Goal: Information Seeking & Learning: Learn about a topic

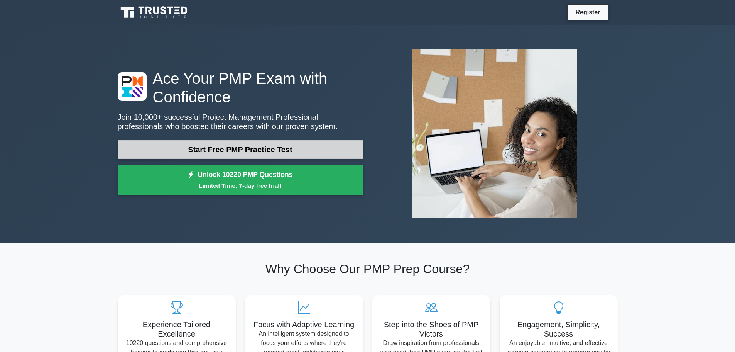
click at [253, 152] on link "Start Free PMP Practice Test" at bounding box center [240, 149] width 245 height 19
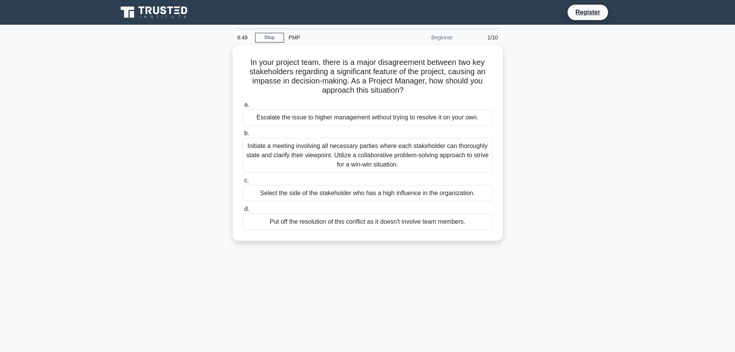
click at [538, 90] on div "In your project team, there is a major disagreement between two key stakeholder…" at bounding box center [367, 147] width 509 height 205
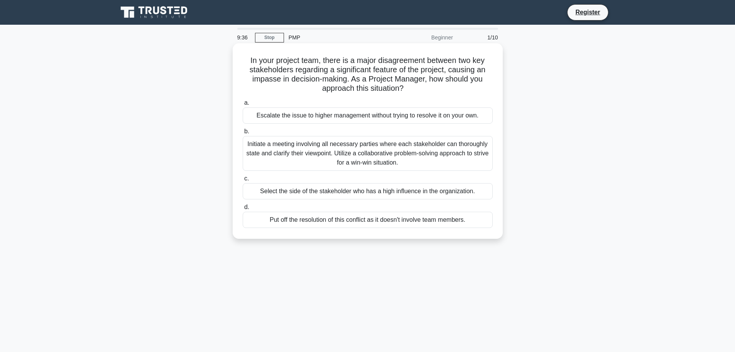
click at [296, 160] on div "Initiate a meeting involving all necessary parties where each stakeholder can t…" at bounding box center [368, 153] width 250 height 35
click at [243, 134] on input "b. Initiate a meeting involving all necessary parties where each stakeholder ca…" at bounding box center [243, 131] width 0 height 5
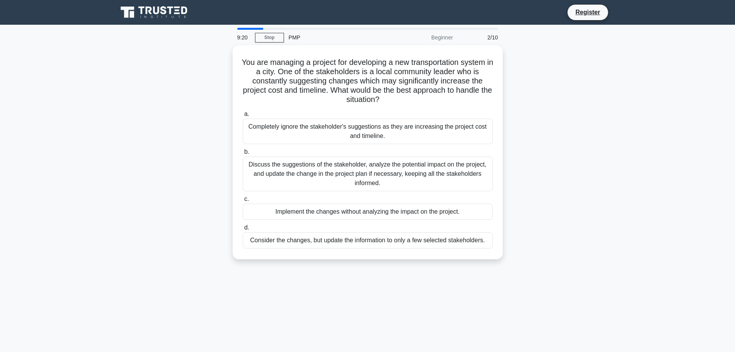
click at [296, 160] on div "Discuss the suggestions of the stakeholder, analyze the potential impact on the…" at bounding box center [368, 173] width 250 height 35
click at [243, 154] on input "b. Discuss the suggestions of the stakeholder, analyze the potential impact on …" at bounding box center [243, 151] width 0 height 5
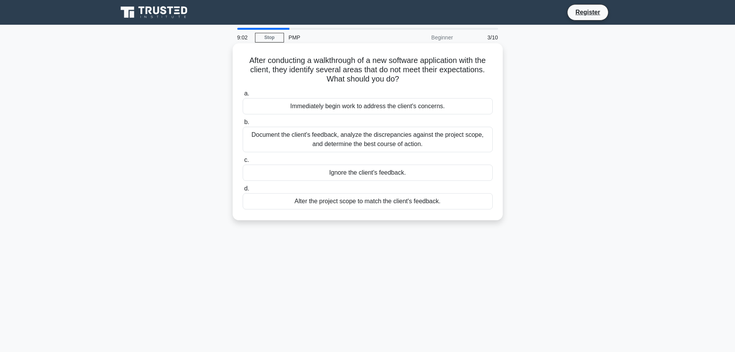
click at [308, 127] on label "b. Document the client's feedback, analyze the discrepancies against the projec…" at bounding box center [368, 134] width 250 height 35
click at [243, 125] on input "b. Document the client's feedback, analyze the discrepancies against the projec…" at bounding box center [243, 122] width 0 height 5
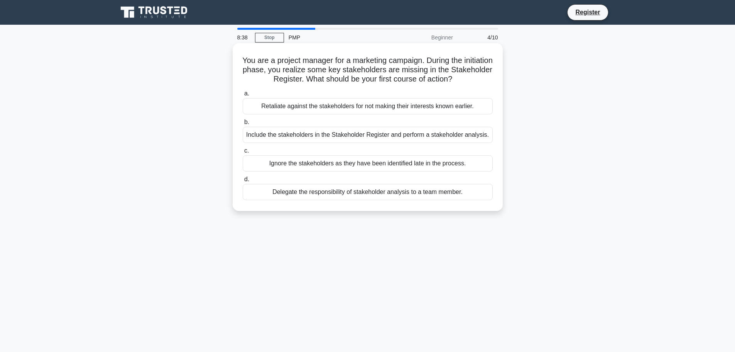
click at [389, 135] on div "Include the stakeholders in the Stakeholder Register and perform a stakeholder …" at bounding box center [368, 135] width 250 height 16
click at [243, 125] on input "b. Include the stakeholders in the Stakeholder Register and perform a stakehold…" at bounding box center [243, 122] width 0 height 5
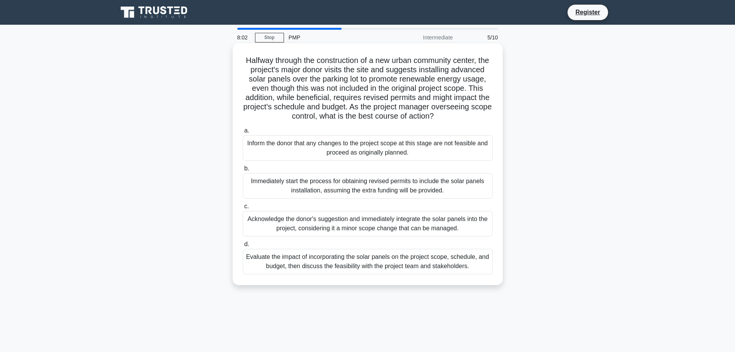
click at [451, 267] on div "Evaluate the impact of incorporating the solar panels on the project scope, sch…" at bounding box center [368, 261] width 250 height 25
click at [243, 247] on input "d. Evaluate the impact of incorporating the solar panels on the project scope, …" at bounding box center [243, 244] width 0 height 5
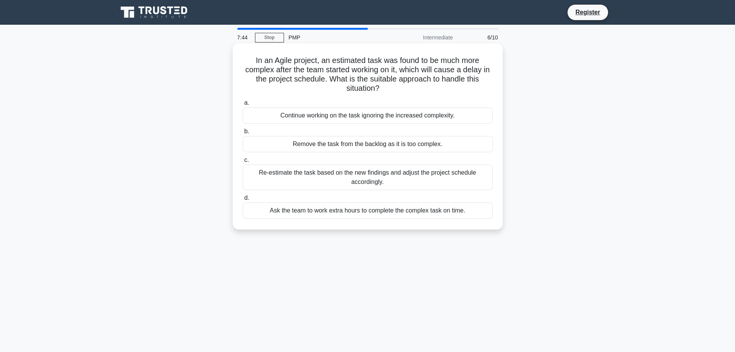
click at [422, 181] on div "Re-estimate the task based on the new findings and adjust the project schedule …" at bounding box center [368, 176] width 250 height 25
click at [243, 162] on input "c. Re-estimate the task based on the new findings and adjust the project schedu…" at bounding box center [243, 159] width 0 height 5
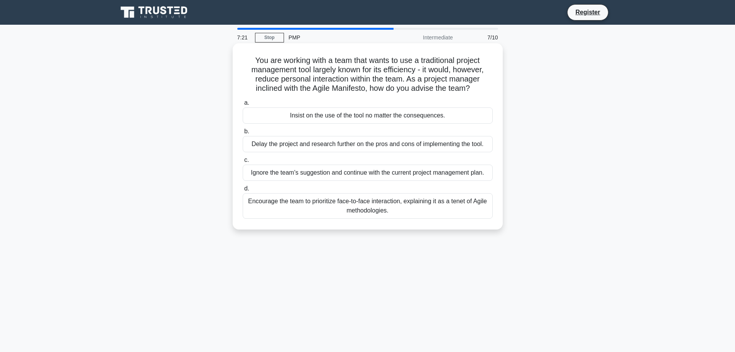
click at [450, 206] on div "Encourage the team to prioritize face-to-face interaction, explaining it as a t…" at bounding box center [368, 205] width 250 height 25
click at [243, 191] on input "d. Encourage the team to prioritize face-to-face interaction, explaining it as …" at bounding box center [243, 188] width 0 height 5
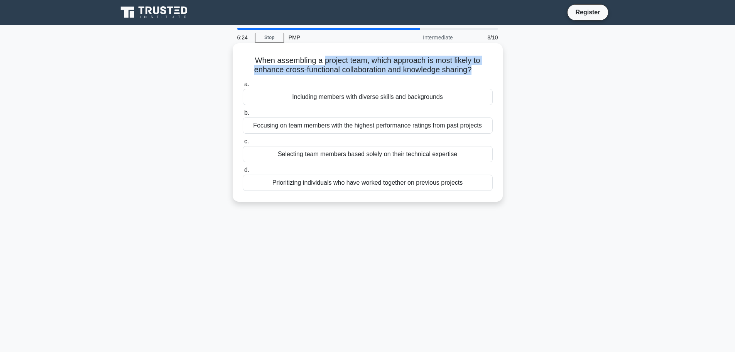
drag, startPoint x: 325, startPoint y: 65, endPoint x: 472, endPoint y: 67, distance: 147.8
click at [472, 67] on h5 "When assembling a project team, which approach is most likely to enhance cross-…" at bounding box center [368, 65] width 252 height 19
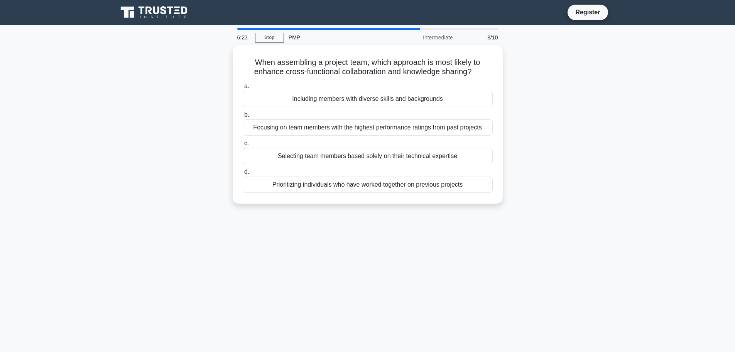
click at [554, 89] on div "When assembling a project team, which approach is most likely to enhance cross-…" at bounding box center [367, 128] width 509 height 167
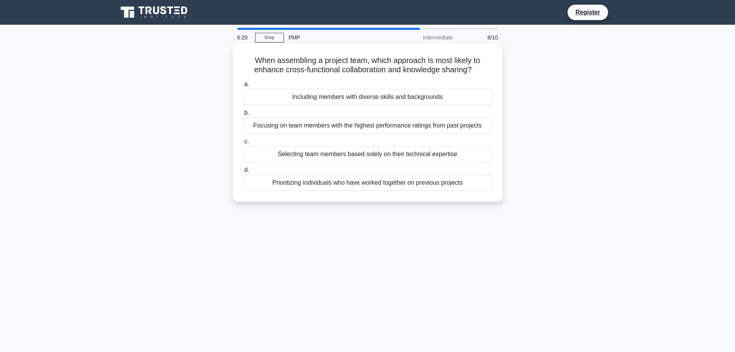
click at [446, 100] on div "Including members with diverse skills and backgrounds" at bounding box center [368, 97] width 250 height 16
click at [243, 87] on input "a. Including members with diverse skills and backgrounds" at bounding box center [243, 84] width 0 height 5
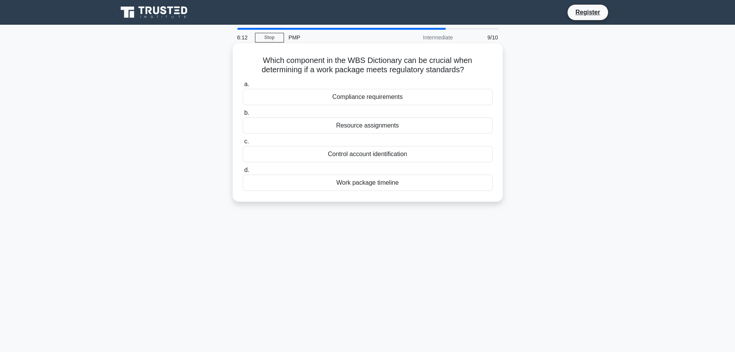
click at [416, 100] on div "Compliance requirements" at bounding box center [368, 97] width 250 height 16
click at [243, 87] on input "a. Compliance requirements" at bounding box center [243, 84] width 0 height 5
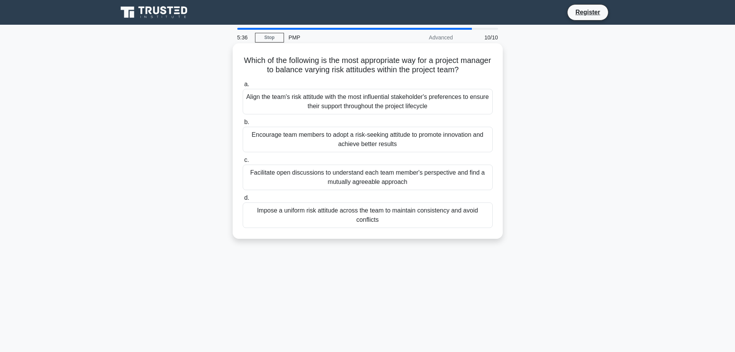
click at [399, 181] on div "Facilitate open discussions to understand each team member's perspective and fi…" at bounding box center [368, 176] width 250 height 25
click at [243, 162] on input "c. Facilitate open discussions to understand each team member's perspective and…" at bounding box center [243, 159] width 0 height 5
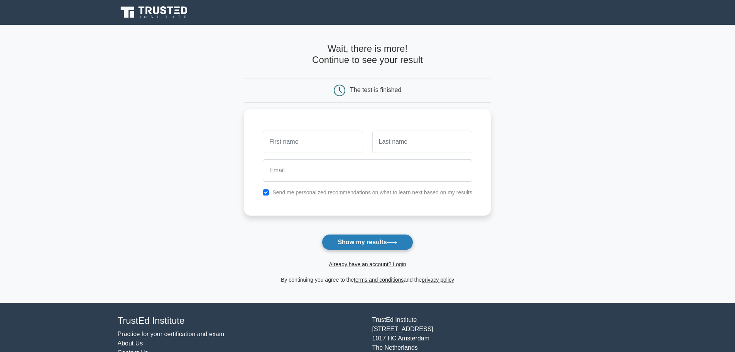
click at [384, 244] on button "Show my results" at bounding box center [367, 242] width 91 height 16
click at [331, 142] on input "text" at bounding box center [313, 140] width 100 height 22
type input "[PERSON_NAME]"
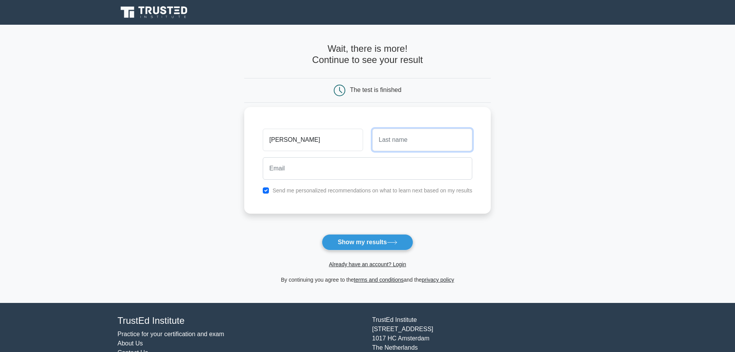
click at [411, 141] on input "text" at bounding box center [422, 140] width 100 height 22
type input "TR"
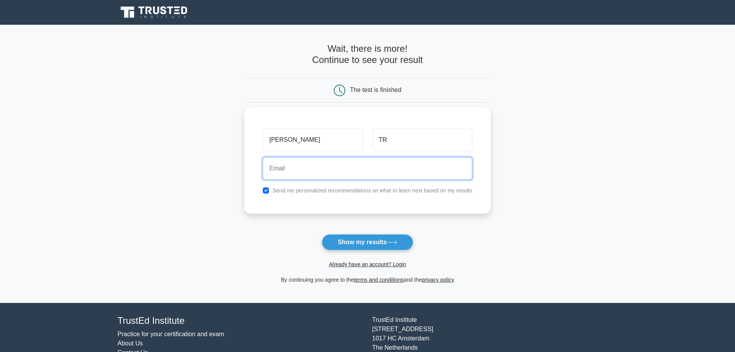
click at [372, 169] on input "email" at bounding box center [368, 168] width 210 height 22
type input "gokul7apk@gmail.com"
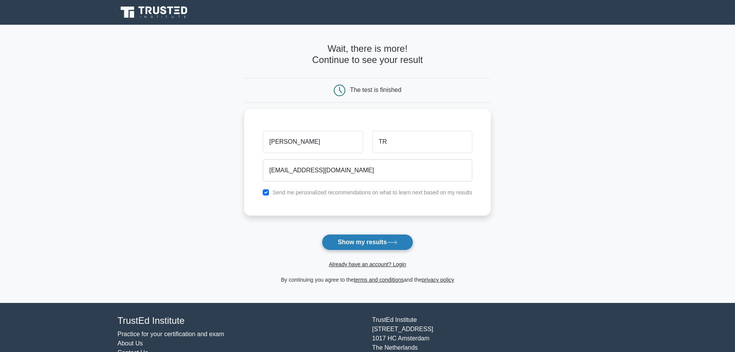
click at [368, 241] on button "Show my results" at bounding box center [367, 242] width 91 height 16
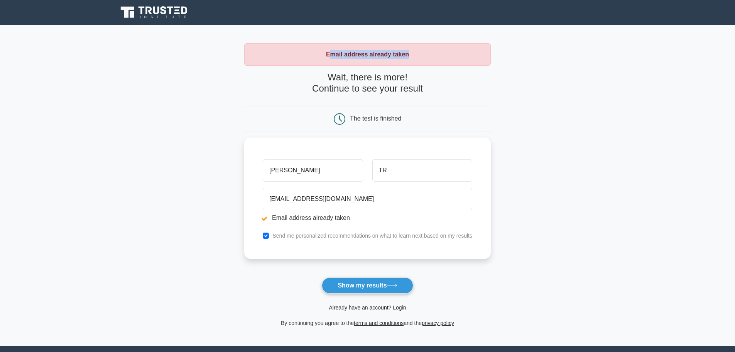
drag, startPoint x: 331, startPoint y: 54, endPoint x: 455, endPoint y: 57, distance: 123.9
click at [455, 57] on div "Email address already taken" at bounding box center [367, 54] width 247 height 22
click at [589, 138] on main "Email address already taken Wait, there is more! Continue to see your result Th…" at bounding box center [367, 185] width 735 height 321
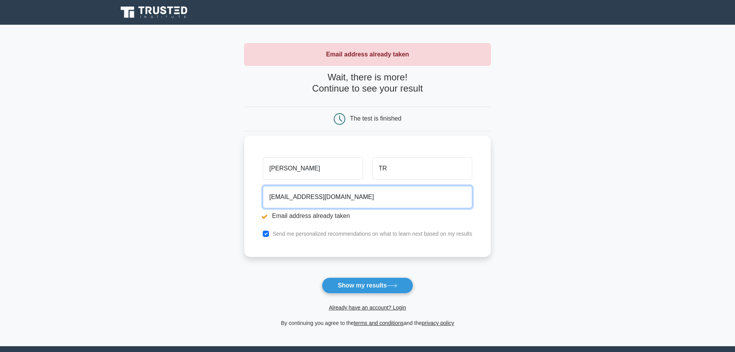
drag, startPoint x: 344, startPoint y: 198, endPoint x: 251, endPoint y: 186, distance: 93.4
click at [251, 186] on div "Gokul TR gokul7apk@gmail.com Email address already taken Send me personalized r…" at bounding box center [367, 195] width 247 height 121
type input "GOKUL7APK@GMAIL.COM"
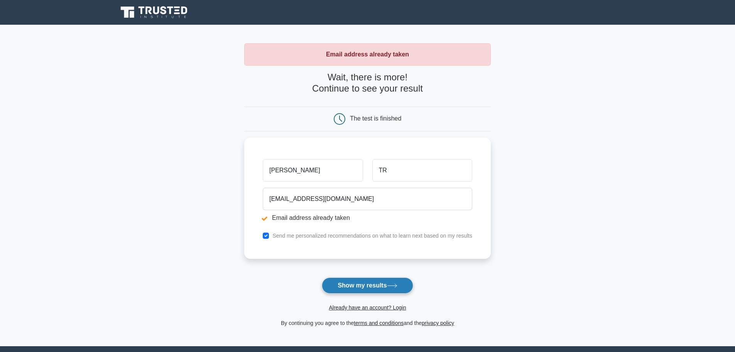
click at [364, 282] on button "Show my results" at bounding box center [367, 285] width 91 height 16
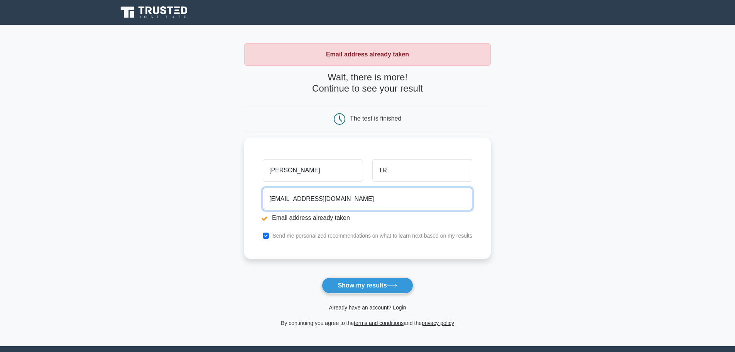
drag, startPoint x: 357, startPoint y: 199, endPoint x: 242, endPoint y: 192, distance: 114.8
click at [242, 192] on main "Email address already taken Wait, there is more! Continue to see your result Th…" at bounding box center [367, 185] width 735 height 321
type input "gokultr.cricket@gmail.com"
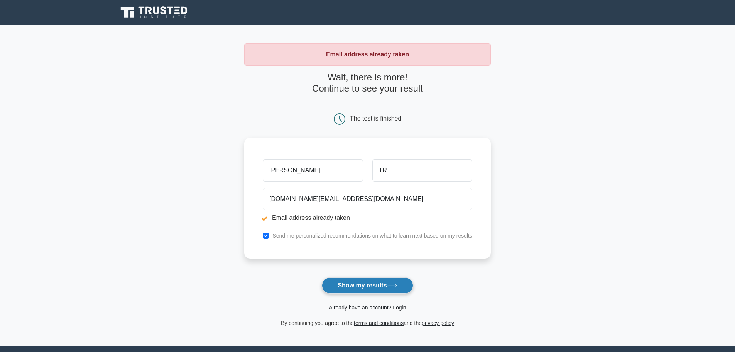
click at [371, 288] on button "Show my results" at bounding box center [367, 285] width 91 height 16
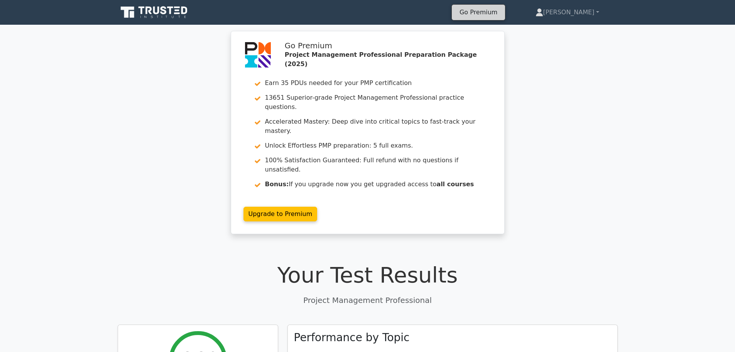
click at [502, 13] on link "Go Premium" at bounding box center [478, 12] width 47 height 10
